Goal: Find specific page/section: Find specific page/section

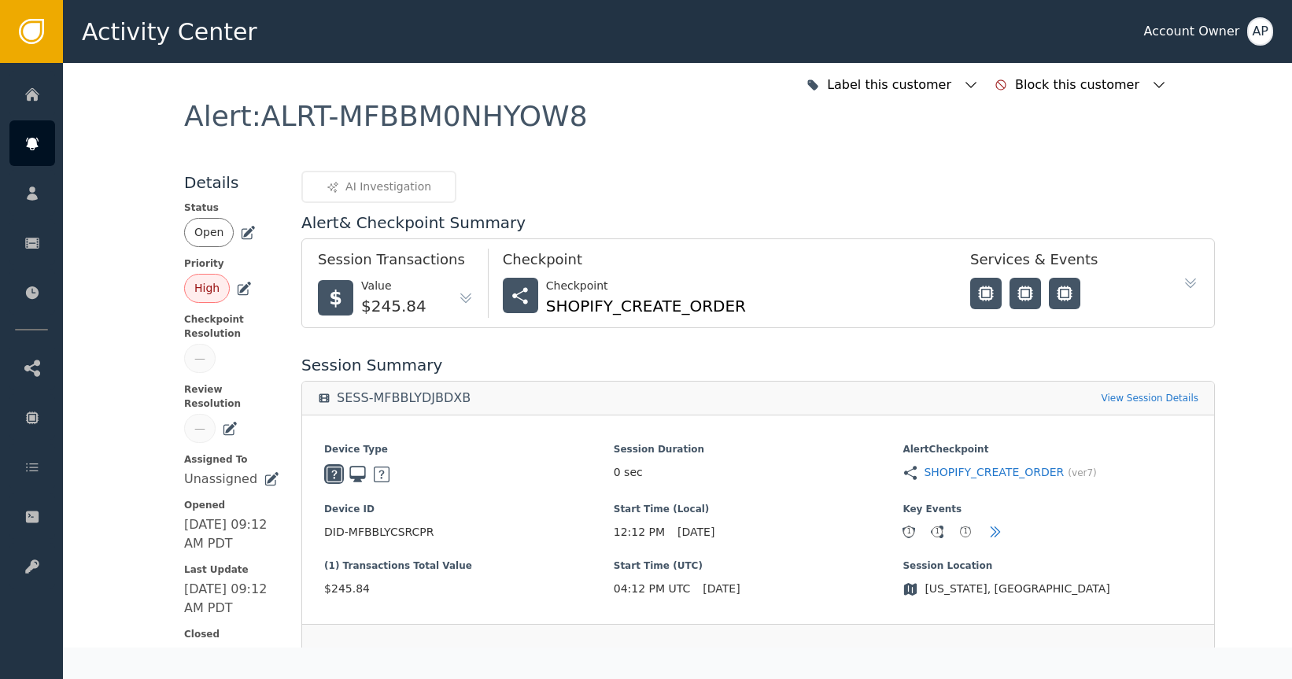
scroll to position [278, 0]
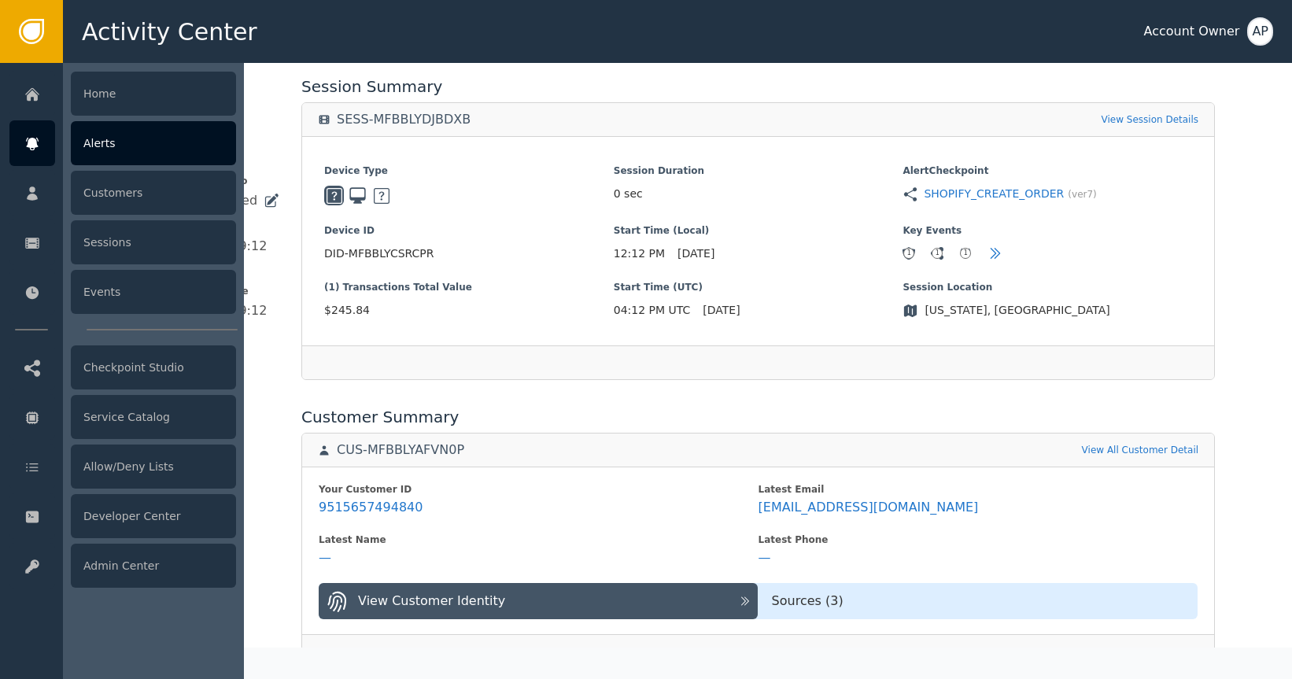
click at [94, 150] on div "Alerts" at bounding box center [153, 143] width 165 height 44
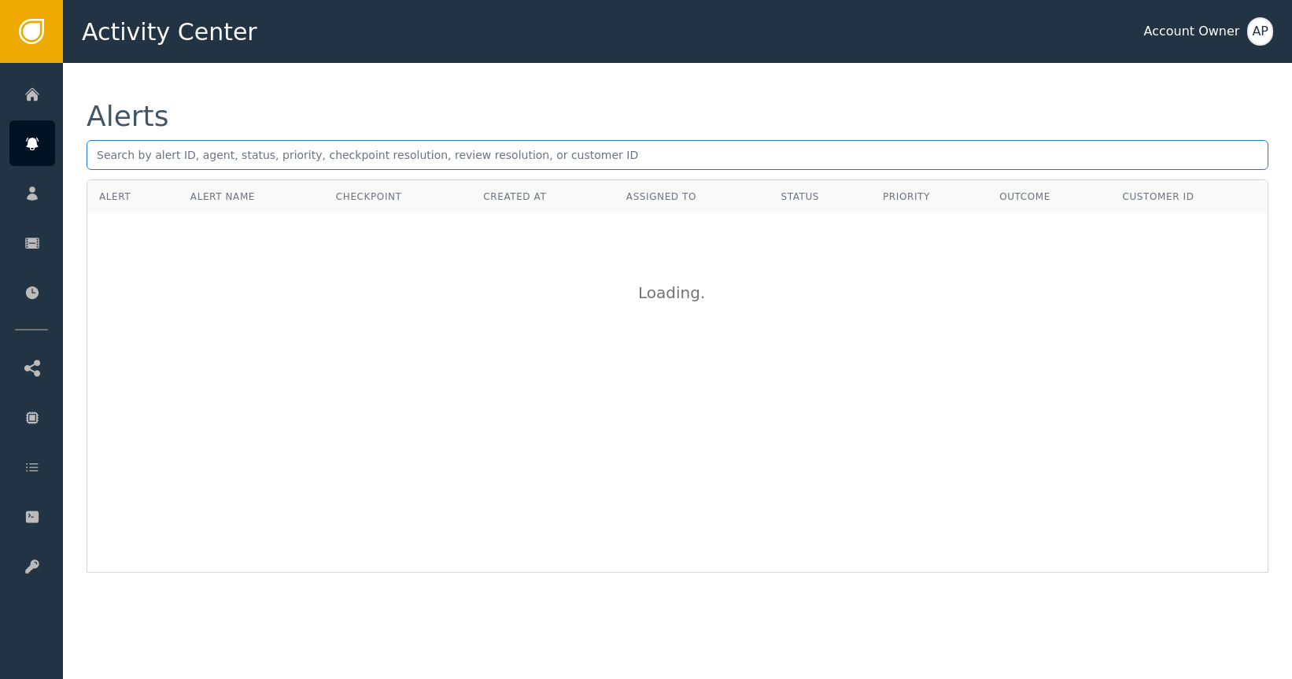
click at [462, 168] on input "text" at bounding box center [677, 155] width 1181 height 30
paste input "[PERSON_NAME][EMAIL_ADDRESS][PERSON_NAME][DOMAIN_NAME]"
type input "[PERSON_NAME][EMAIL_ADDRESS][PERSON_NAME][DOMAIN_NAME]"
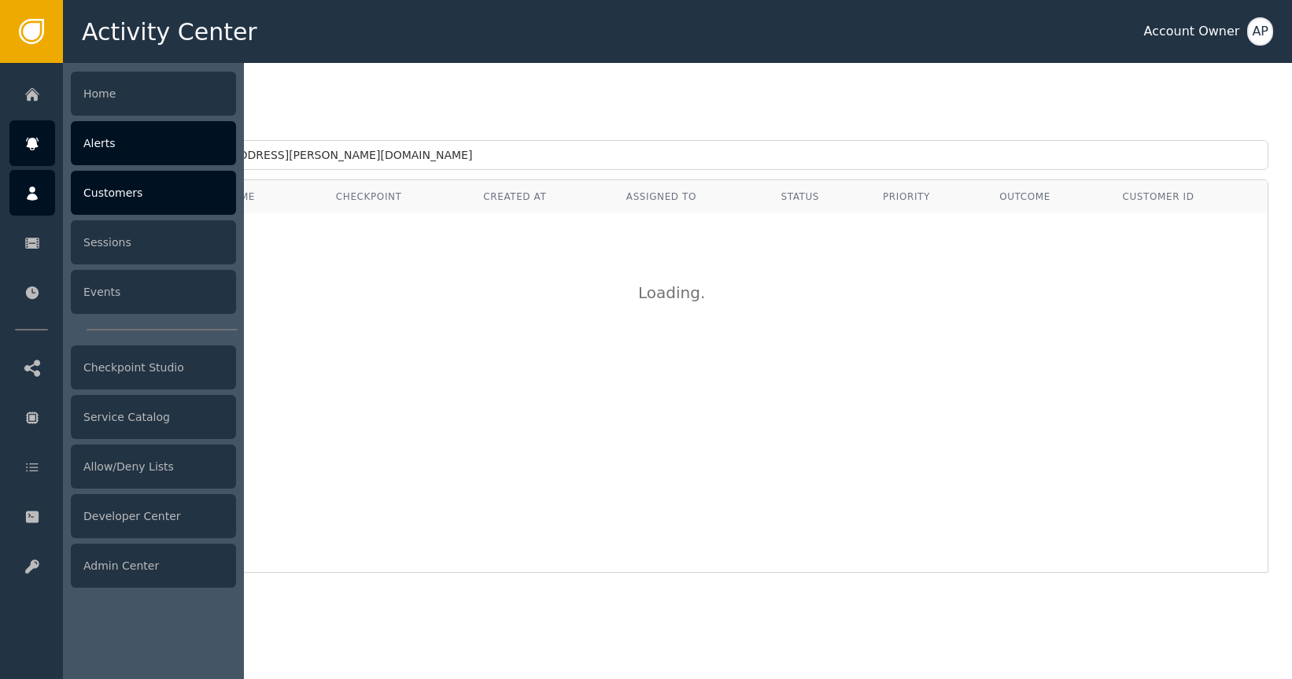
click at [127, 196] on div "Customers" at bounding box center [153, 193] width 165 height 44
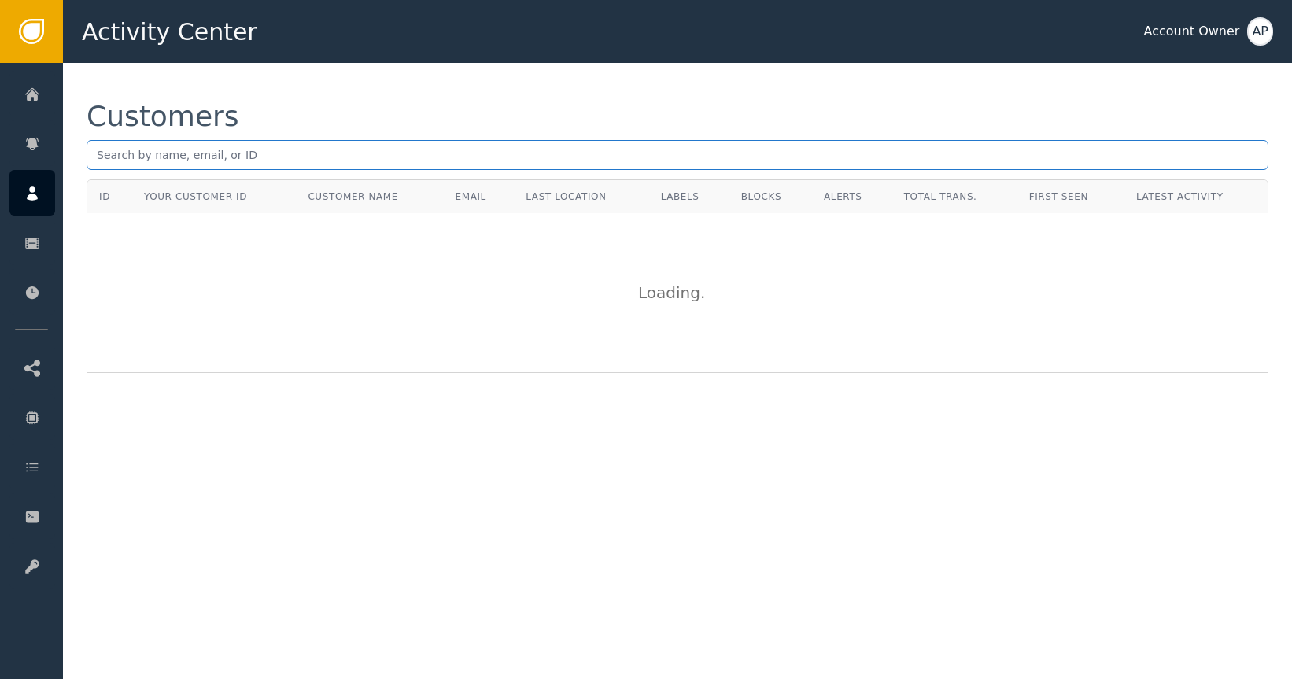
paste input "[PERSON_NAME][EMAIL_ADDRESS][PERSON_NAME][DOMAIN_NAME]"
click at [272, 163] on input "[PERSON_NAME][EMAIL_ADDRESS][PERSON_NAME][DOMAIN_NAME]" at bounding box center [677, 155] width 1181 height 30
type input "[PERSON_NAME][EMAIL_ADDRESS][PERSON_NAME][DOMAIN_NAME]"
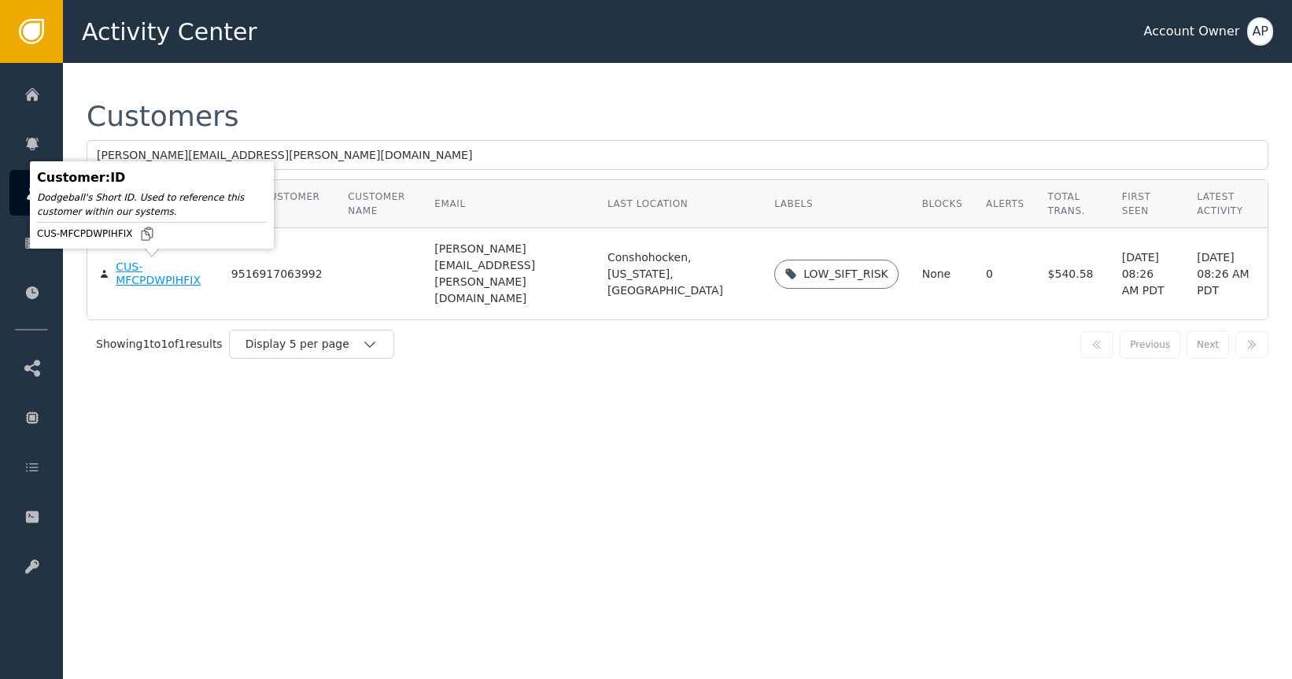
click at [153, 275] on div "CUS-MFCPDWPIHFIX" at bounding box center [162, 274] width 92 height 28
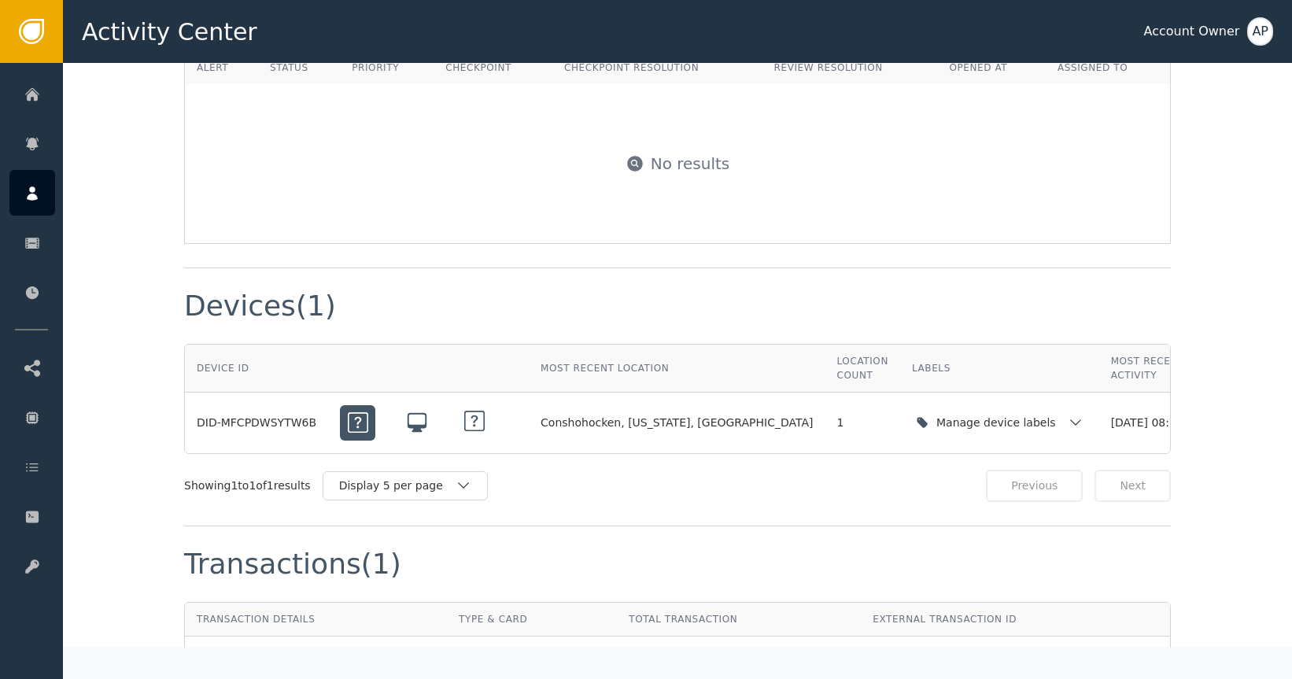
scroll to position [1328, 0]
